Goal: Obtain resource: Obtain resource

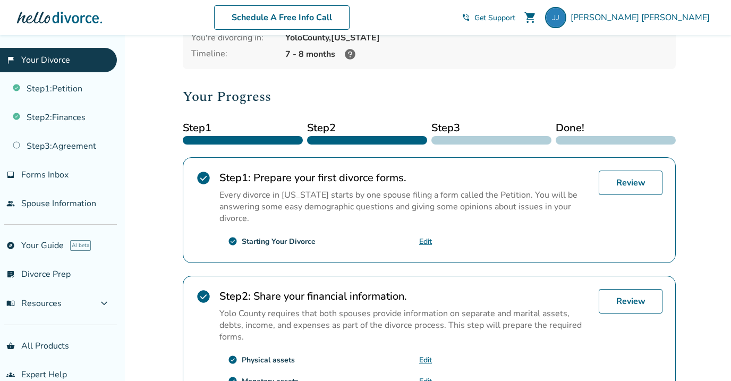
scroll to position [97, 0]
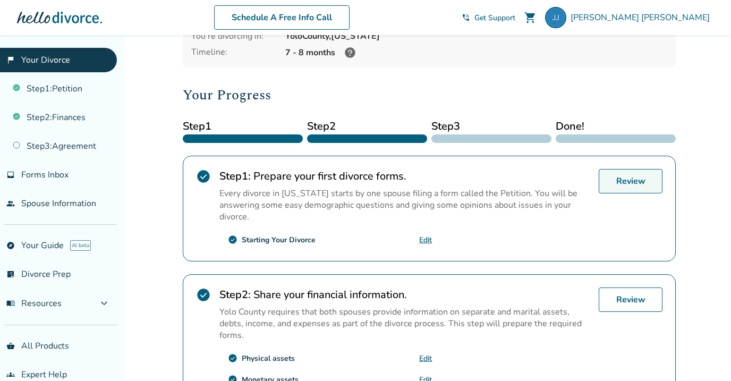
click at [615, 182] on link "Review" at bounding box center [630, 181] width 64 height 24
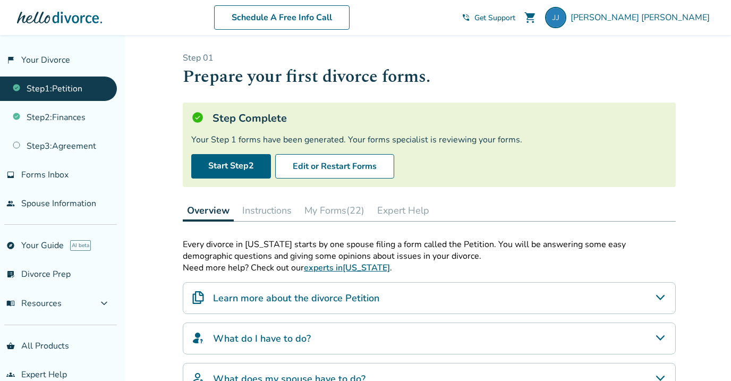
click at [335, 204] on button "My Forms (22)" at bounding box center [334, 210] width 68 height 21
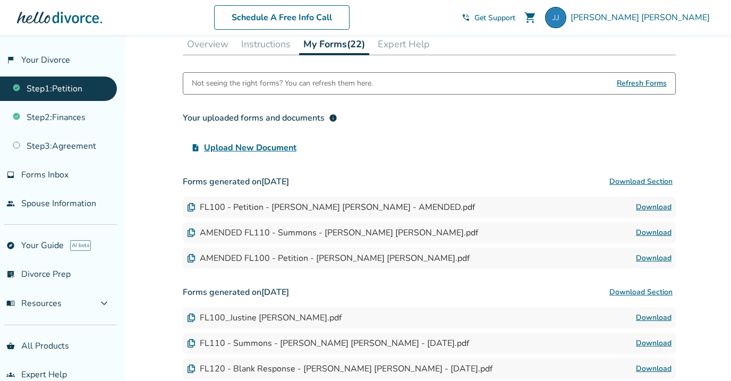
scroll to position [169, 0]
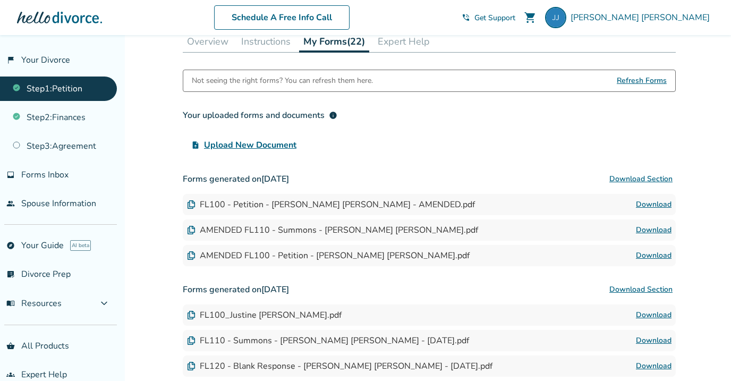
click at [645, 202] on link "Download" at bounding box center [654, 204] width 36 height 13
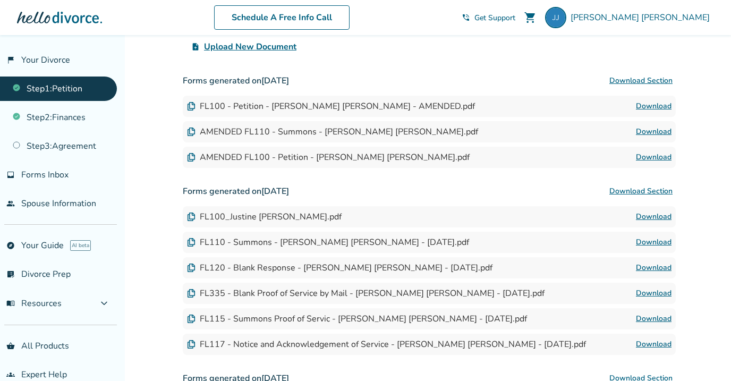
scroll to position [265, 0]
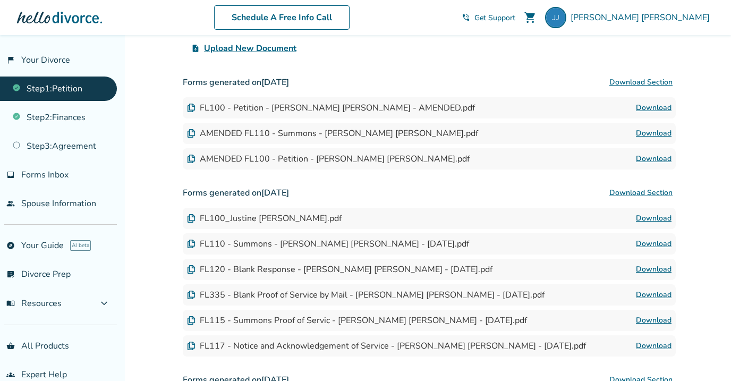
click at [642, 220] on link "Download" at bounding box center [654, 218] width 36 height 13
click at [651, 130] on link "Download" at bounding box center [654, 133] width 36 height 13
click at [645, 157] on link "Download" at bounding box center [654, 158] width 36 height 13
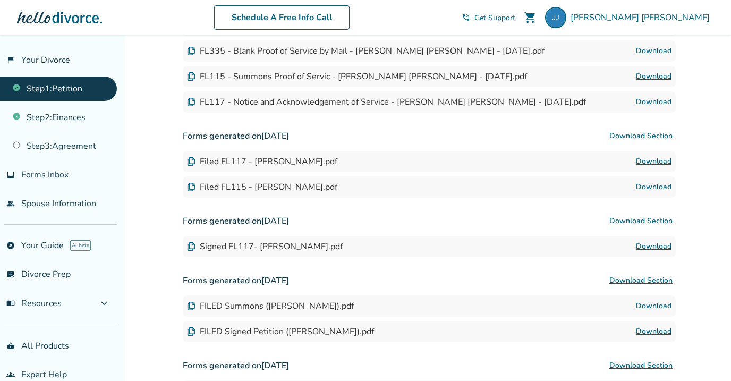
scroll to position [511, 0]
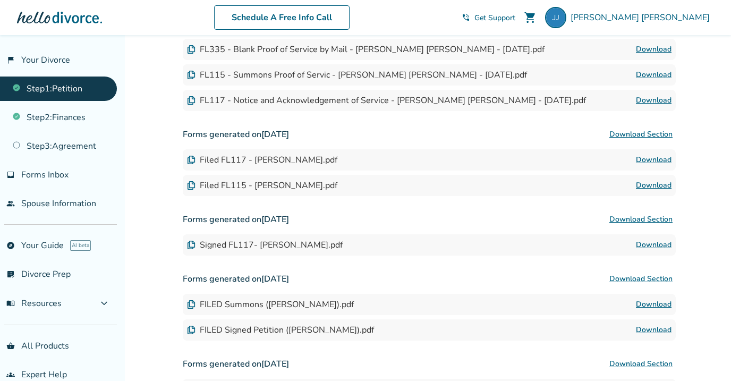
click at [646, 243] on link "Download" at bounding box center [654, 244] width 36 height 13
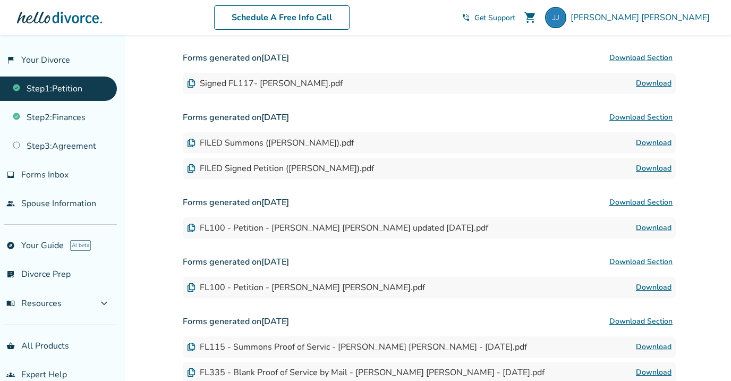
scroll to position [674, 0]
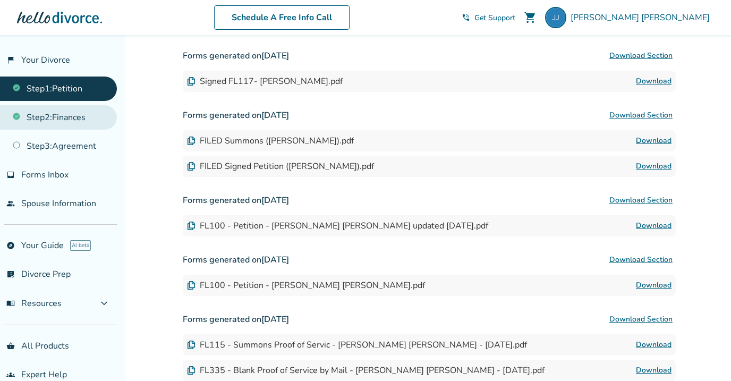
click at [84, 116] on link "Step 2 : Finances" at bounding box center [58, 117] width 117 height 24
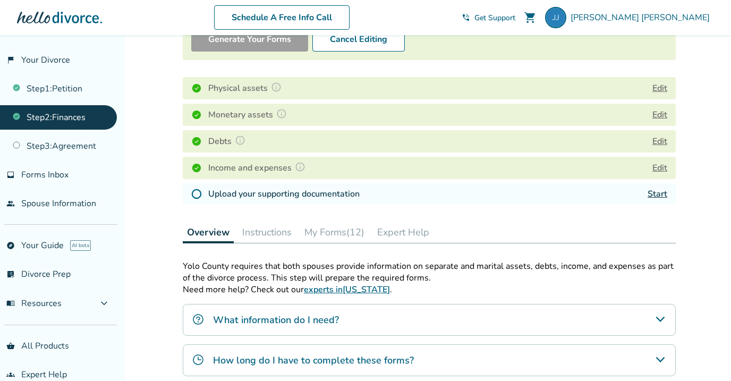
scroll to position [131, 0]
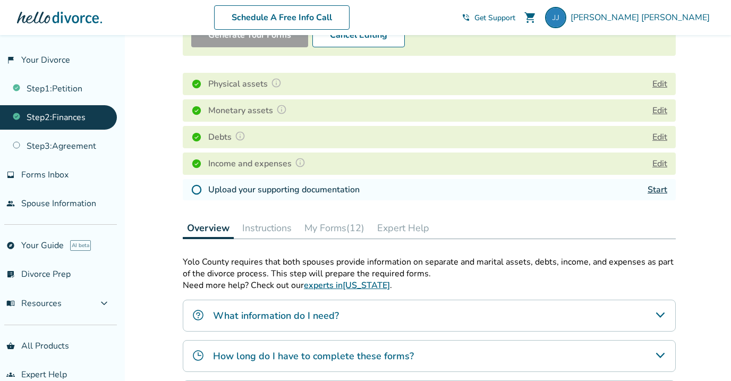
click at [335, 226] on button "My Forms (12)" at bounding box center [334, 227] width 68 height 21
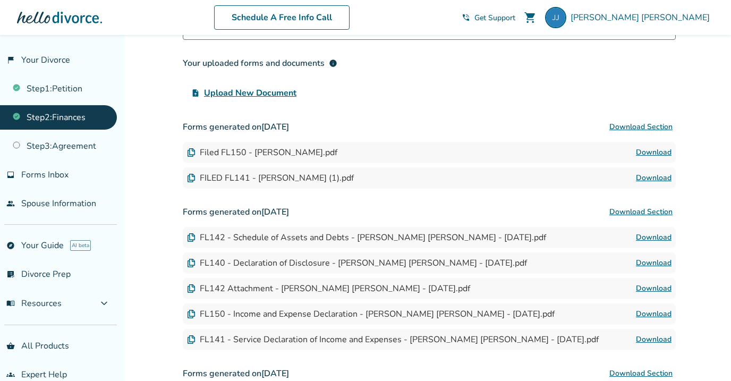
scroll to position [376, 0]
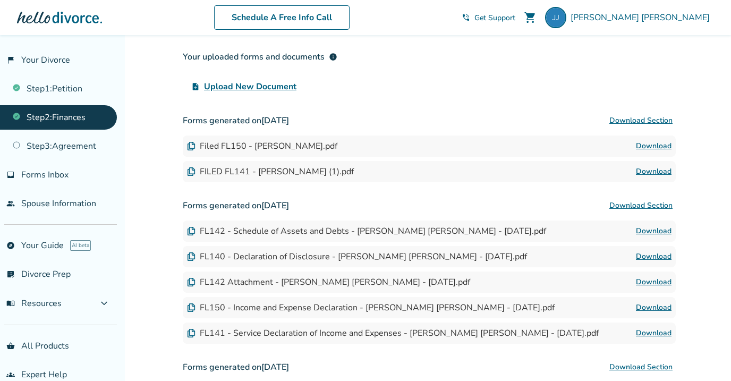
click at [648, 143] on link "Download" at bounding box center [654, 146] width 36 height 13
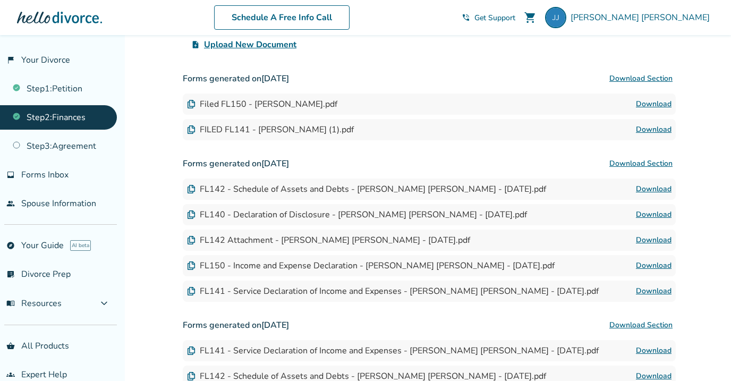
scroll to position [410, 0]
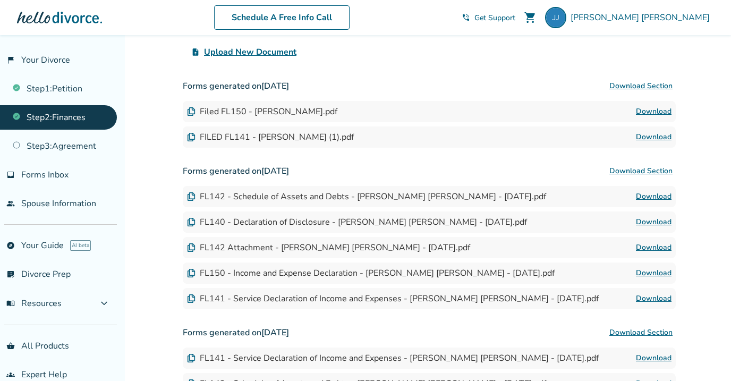
click at [647, 136] on link "Download" at bounding box center [654, 137] width 36 height 13
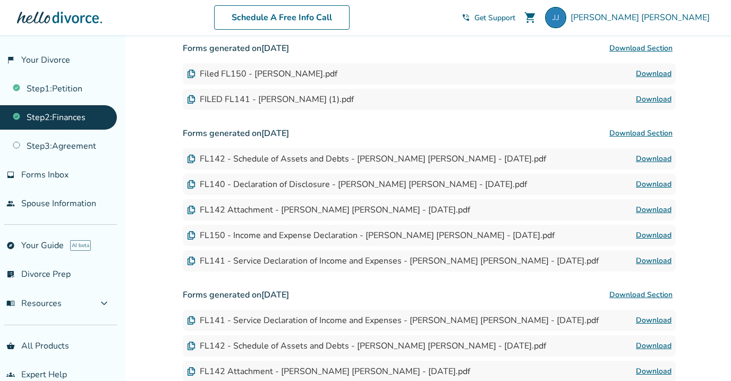
scroll to position [450, 0]
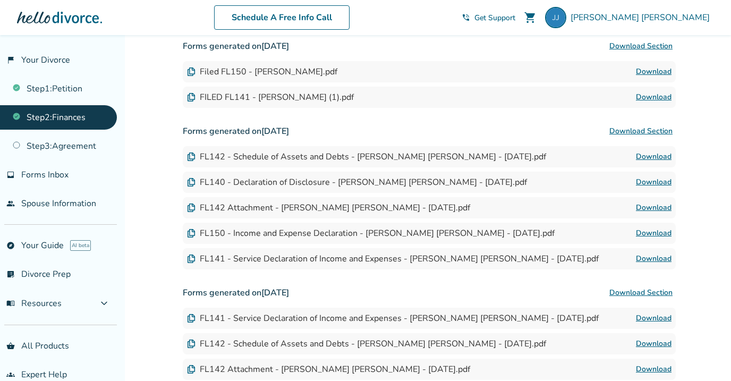
click at [657, 155] on link "Download" at bounding box center [654, 156] width 36 height 13
click at [652, 179] on link "Download" at bounding box center [654, 182] width 36 height 13
click at [648, 204] on link "Download" at bounding box center [654, 207] width 36 height 13
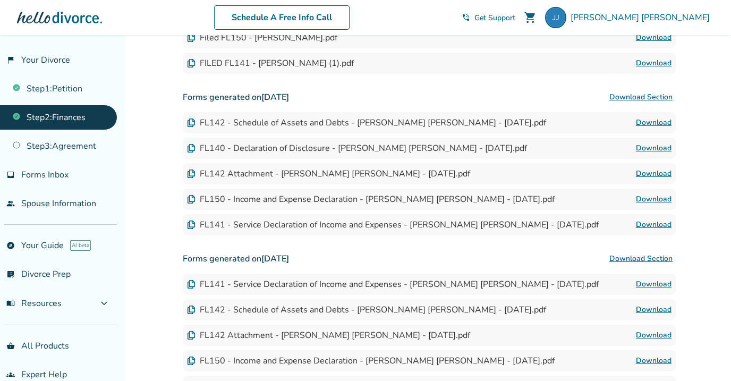
scroll to position [488, 0]
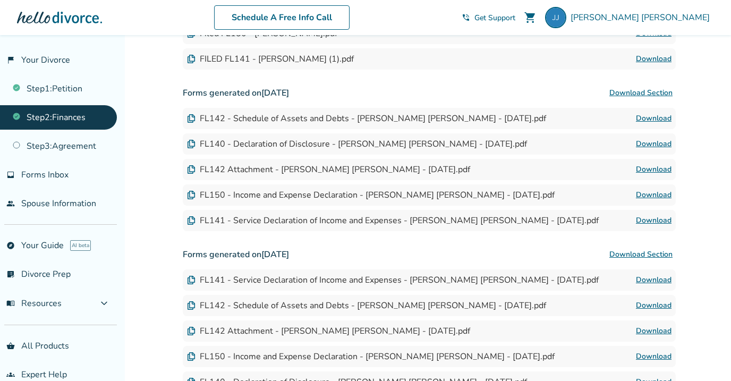
click at [650, 195] on link "Download" at bounding box center [654, 194] width 36 height 13
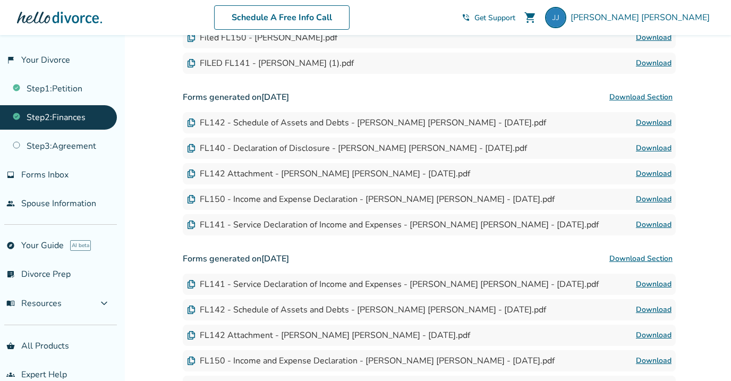
scroll to position [482, 0]
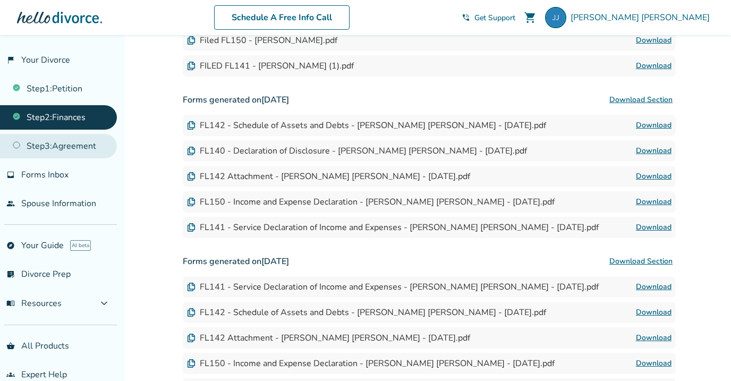
click at [56, 143] on link "Step 3 : Agreement" at bounding box center [58, 146] width 117 height 24
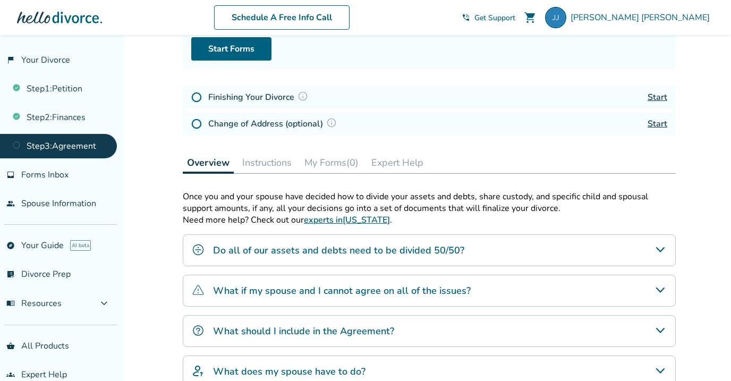
scroll to position [118, 0]
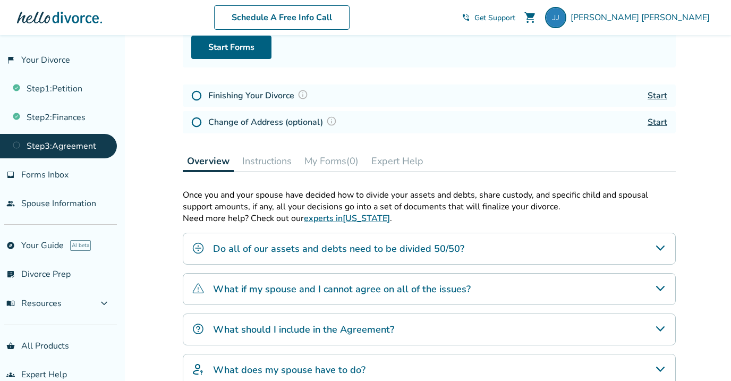
click at [659, 244] on icon "Do all of our assets and debts need to be divided 50/50?" at bounding box center [660, 248] width 13 height 13
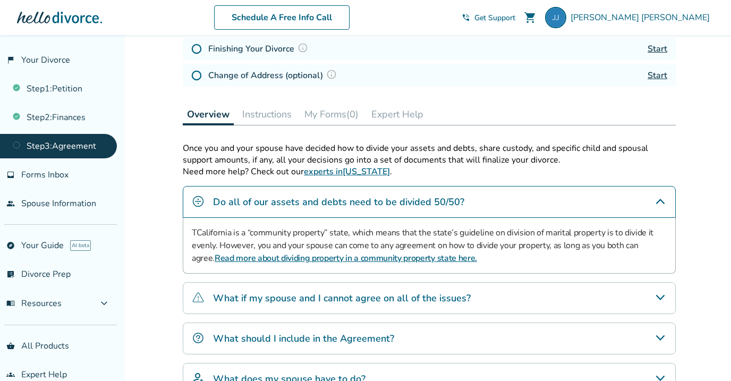
scroll to position [171, 0]
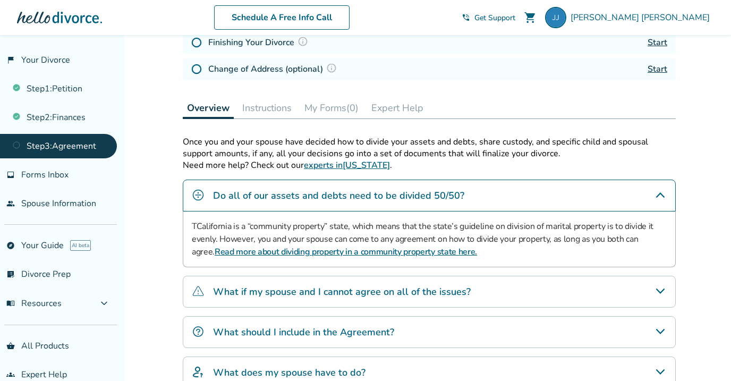
click at [663, 290] on icon "What if my spouse and I cannot agree on all of the issues?" at bounding box center [660, 291] width 13 height 13
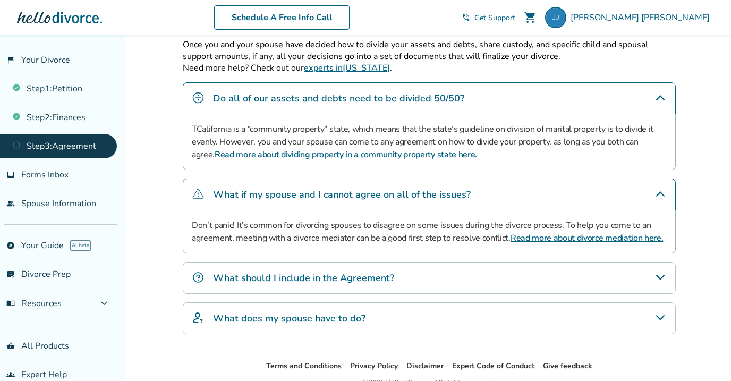
scroll to position [270, 0]
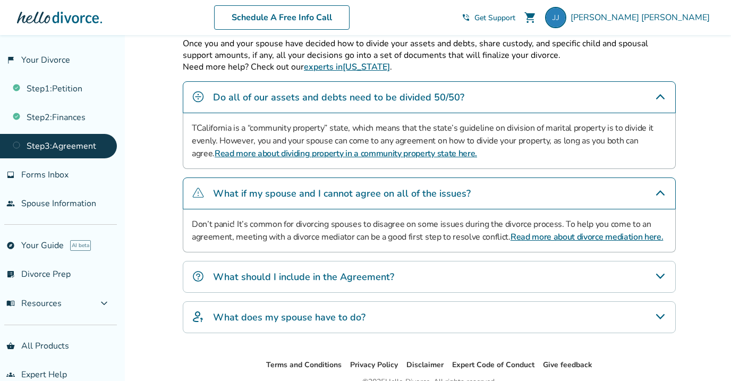
click at [664, 277] on icon "What should I include in the Agreement?" at bounding box center [660, 276] width 13 height 13
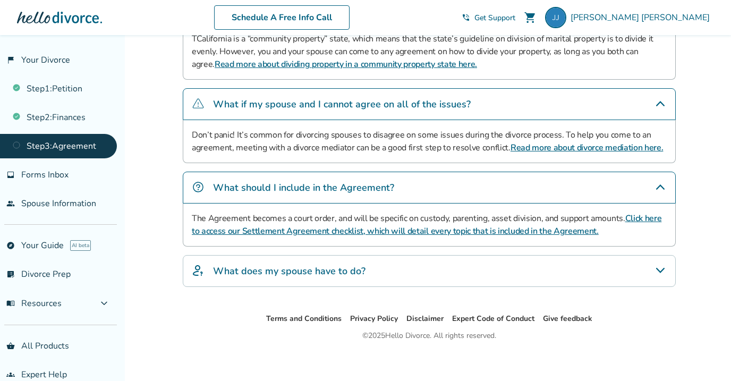
scroll to position [364, 0]
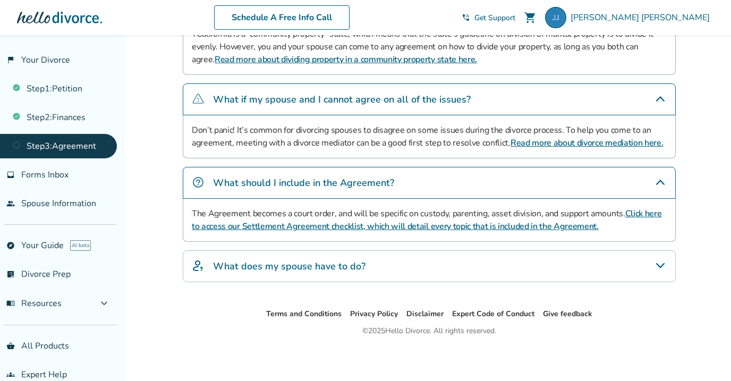
click at [553, 227] on link "Click here to access our Settlement Agreement checklist, which will detail ever…" at bounding box center [426, 220] width 469 height 24
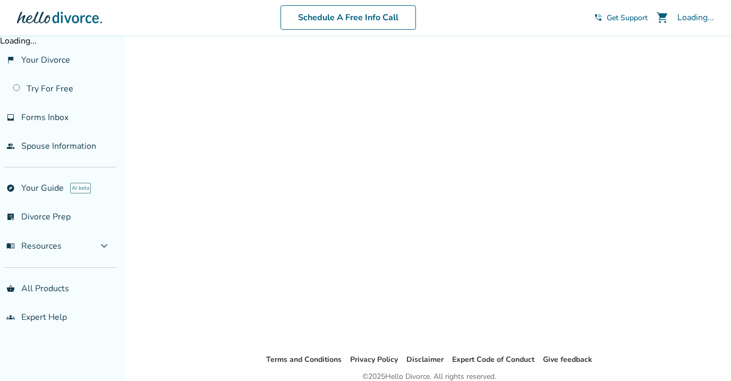
scroll to position [35, 0]
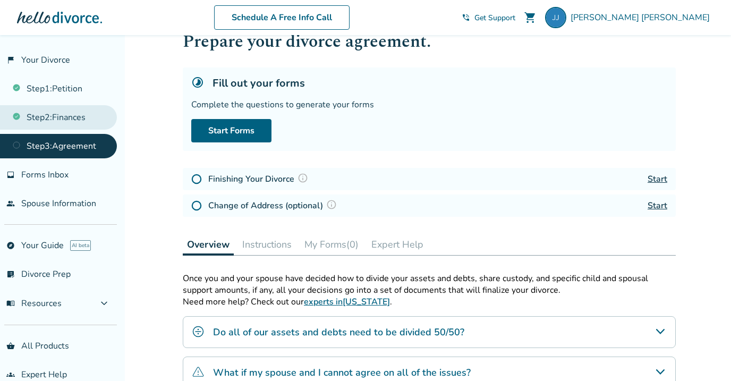
click at [68, 115] on link "Step 2 : Finances" at bounding box center [58, 117] width 117 height 24
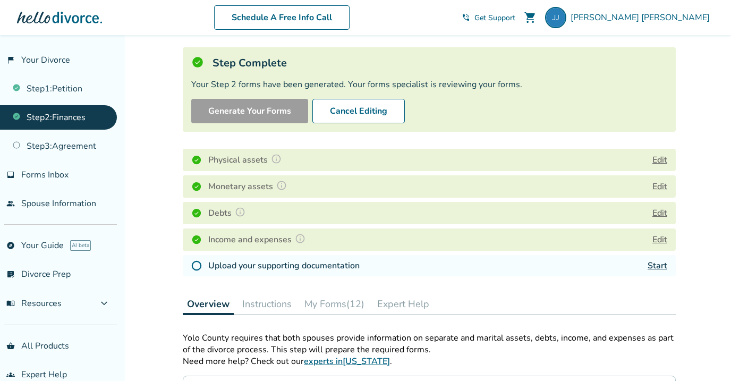
scroll to position [58, 0]
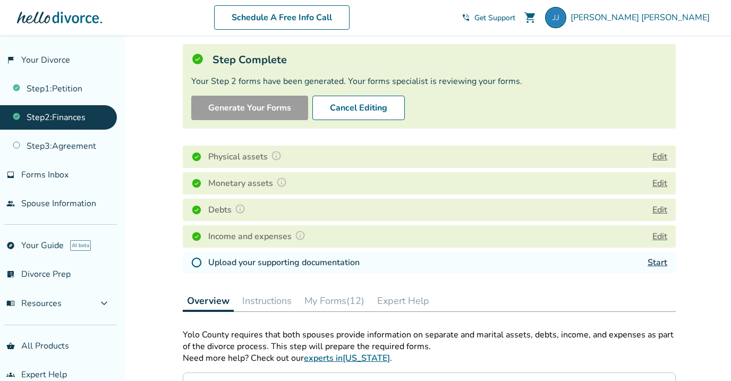
click at [346, 297] on button "My Forms (12)" at bounding box center [334, 300] width 68 height 21
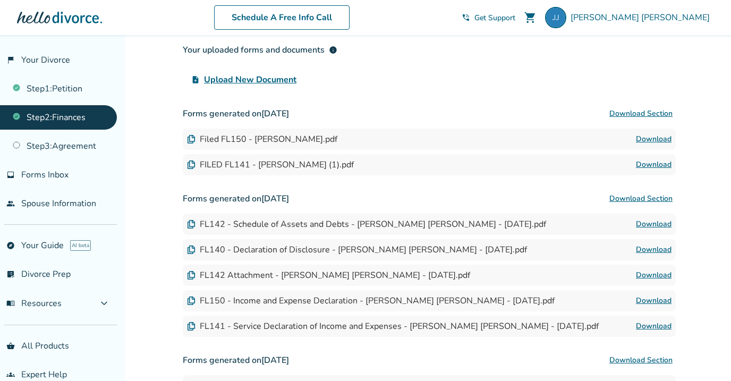
scroll to position [384, 0]
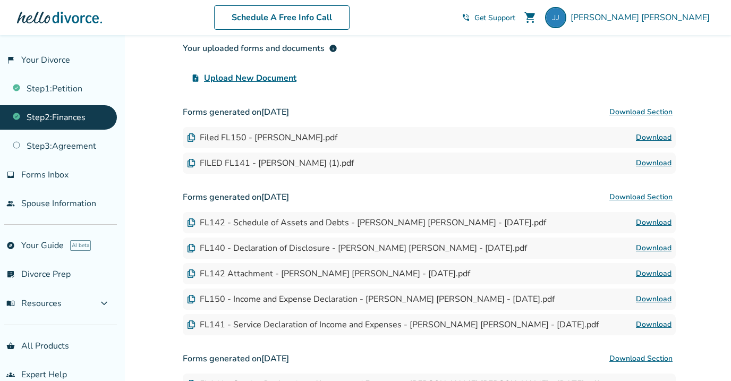
click at [645, 137] on link "Download" at bounding box center [654, 137] width 36 height 13
click at [662, 161] on link "Download" at bounding box center [654, 163] width 36 height 13
click at [644, 163] on link "Download" at bounding box center [654, 163] width 36 height 13
click at [650, 220] on link "Download" at bounding box center [654, 222] width 36 height 13
click at [57, 91] on link "Step 1 : Petition" at bounding box center [58, 88] width 117 height 24
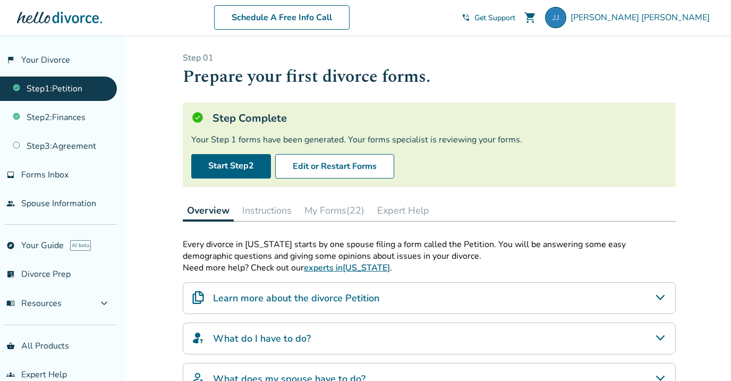
click at [339, 212] on button "My Forms (22)" at bounding box center [334, 210] width 68 height 21
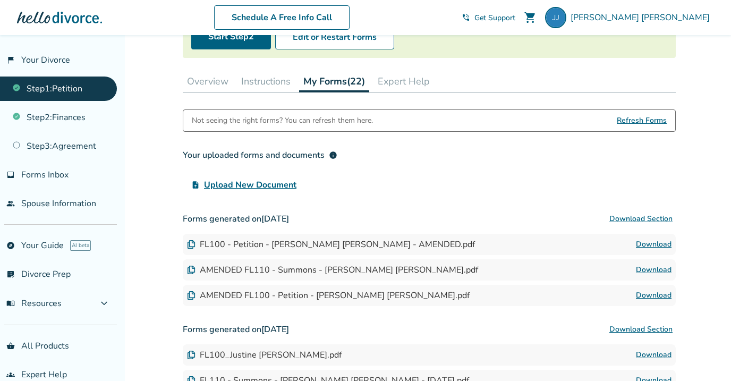
scroll to position [130, 0]
click at [645, 241] on link "Download" at bounding box center [654, 243] width 36 height 13
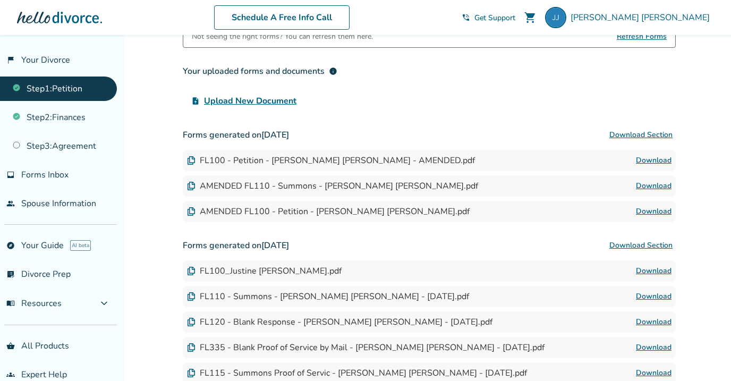
scroll to position [212, 0]
click at [68, 117] on link "Step 2 : Finances" at bounding box center [58, 117] width 117 height 24
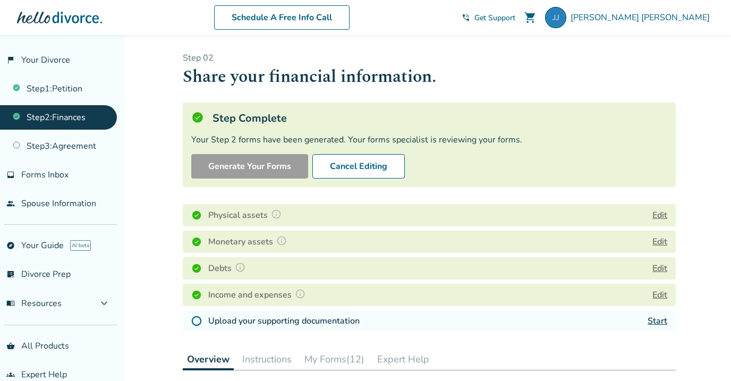
click at [349, 358] on button "My Forms (12)" at bounding box center [334, 358] width 68 height 21
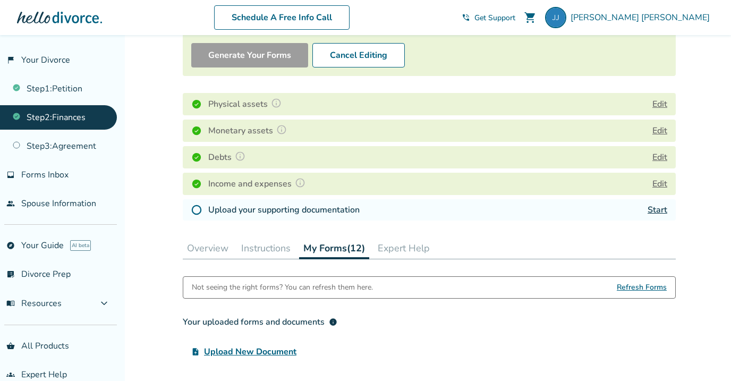
scroll to position [115, 0]
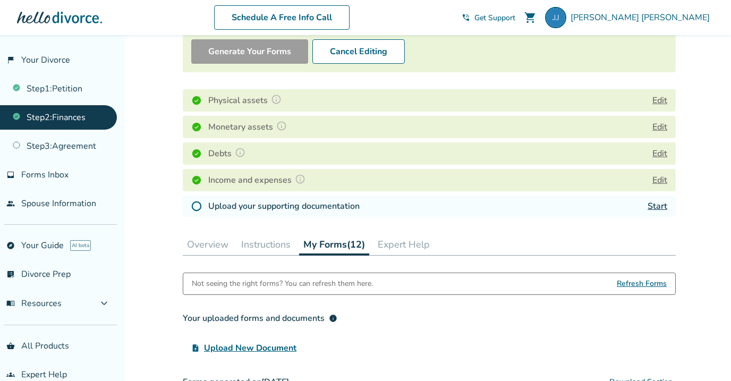
click at [332, 243] on button "My Forms (12)" at bounding box center [334, 245] width 70 height 22
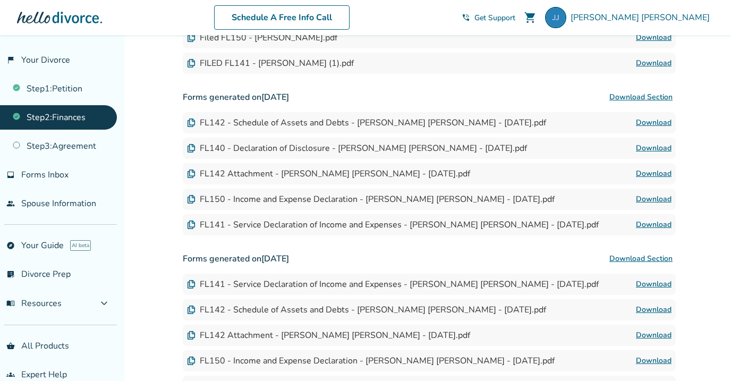
scroll to position [485, 0]
click at [654, 172] on link "Download" at bounding box center [654, 172] width 36 height 13
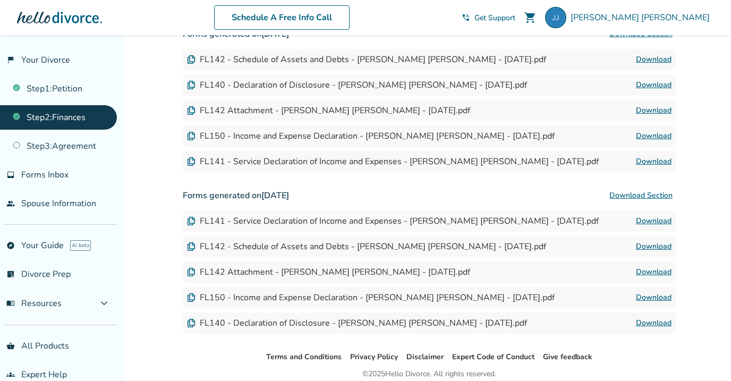
scroll to position [546, 0]
click at [653, 159] on link "Download" at bounding box center [654, 162] width 36 height 13
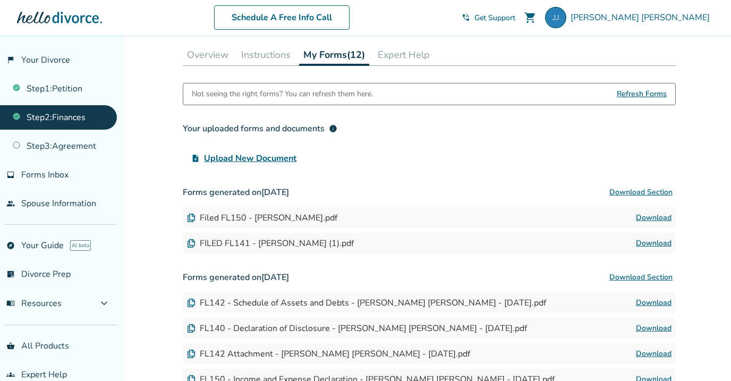
scroll to position [307, 0]
